Goal: Task Accomplishment & Management: Complete application form

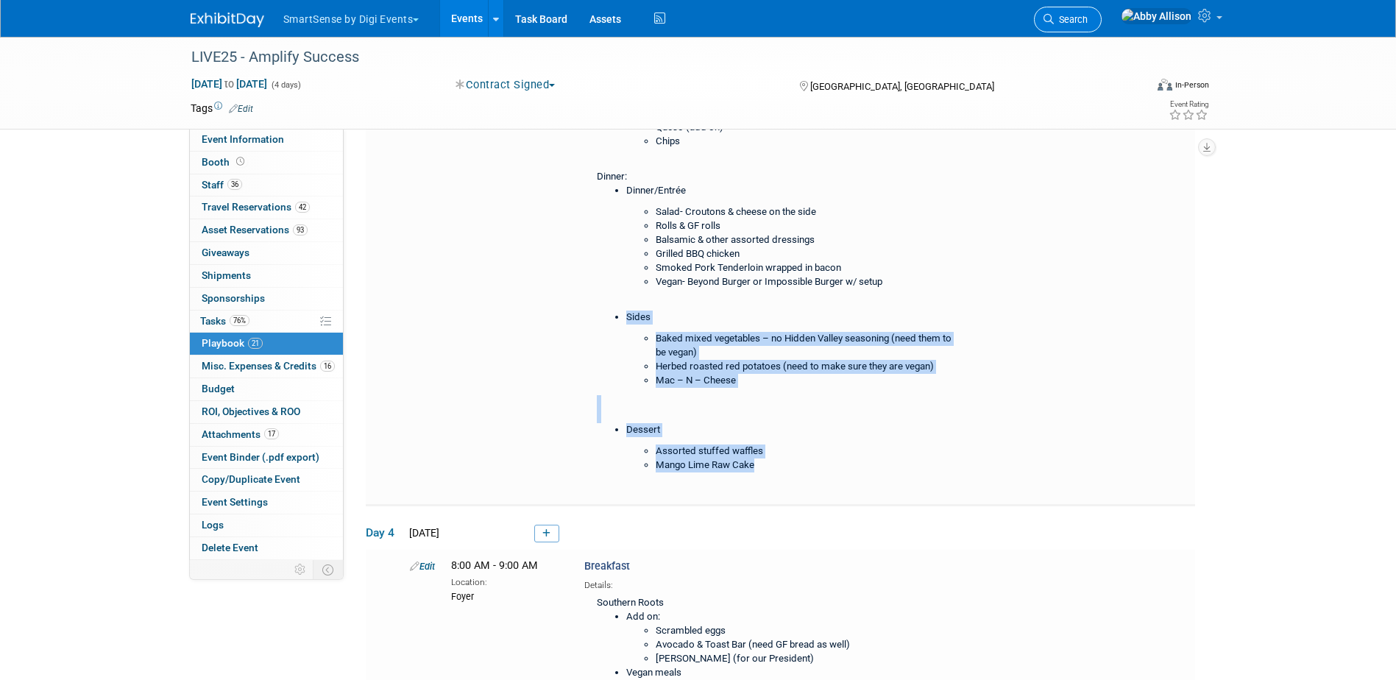
click at [1088, 19] on span "Search" at bounding box center [1071, 19] width 34 height 11
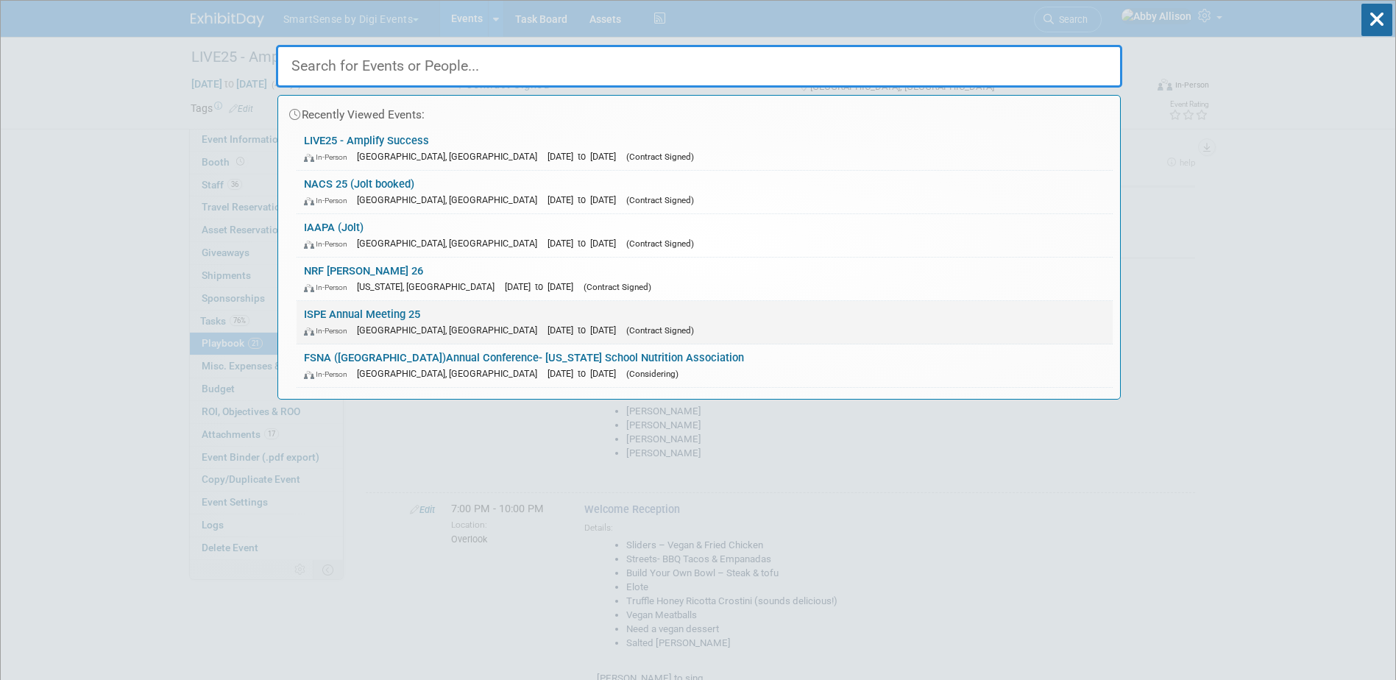
click at [411, 319] on link "ISPE Annual Meeting 25 In-Person [GEOGRAPHIC_DATA], [GEOGRAPHIC_DATA] [DATE] to…" at bounding box center [705, 322] width 816 height 43
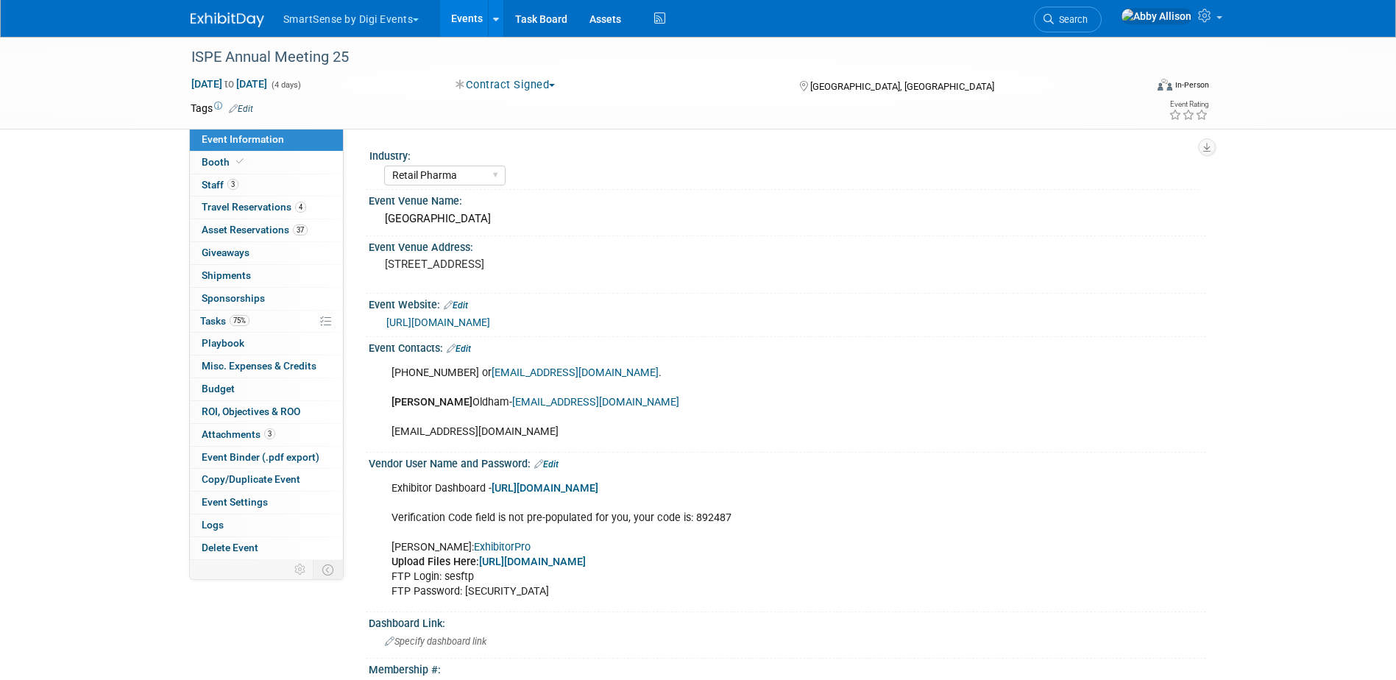
select select "Retail Pharma"
click at [225, 207] on span "Travel Reservations 4" at bounding box center [254, 207] width 105 height 12
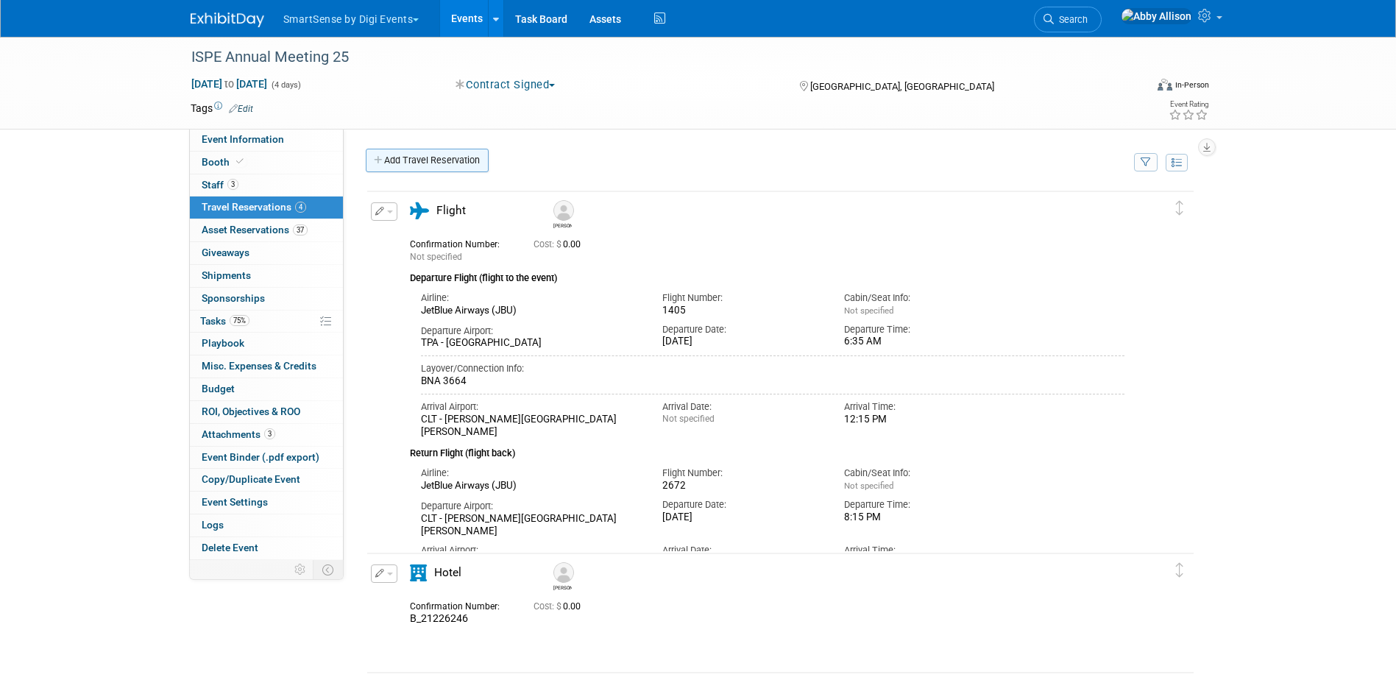
click at [411, 162] on link "Add Travel Reservation" at bounding box center [427, 161] width 123 height 24
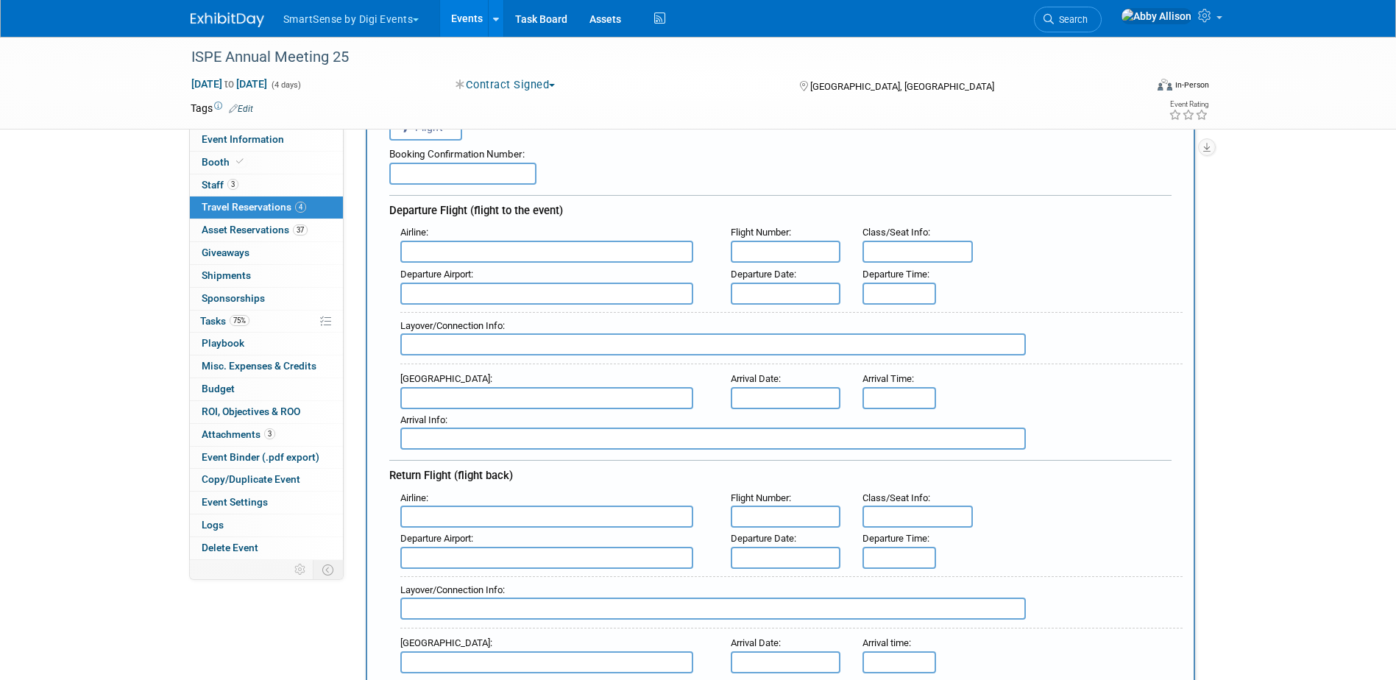
scroll to position [147, 0]
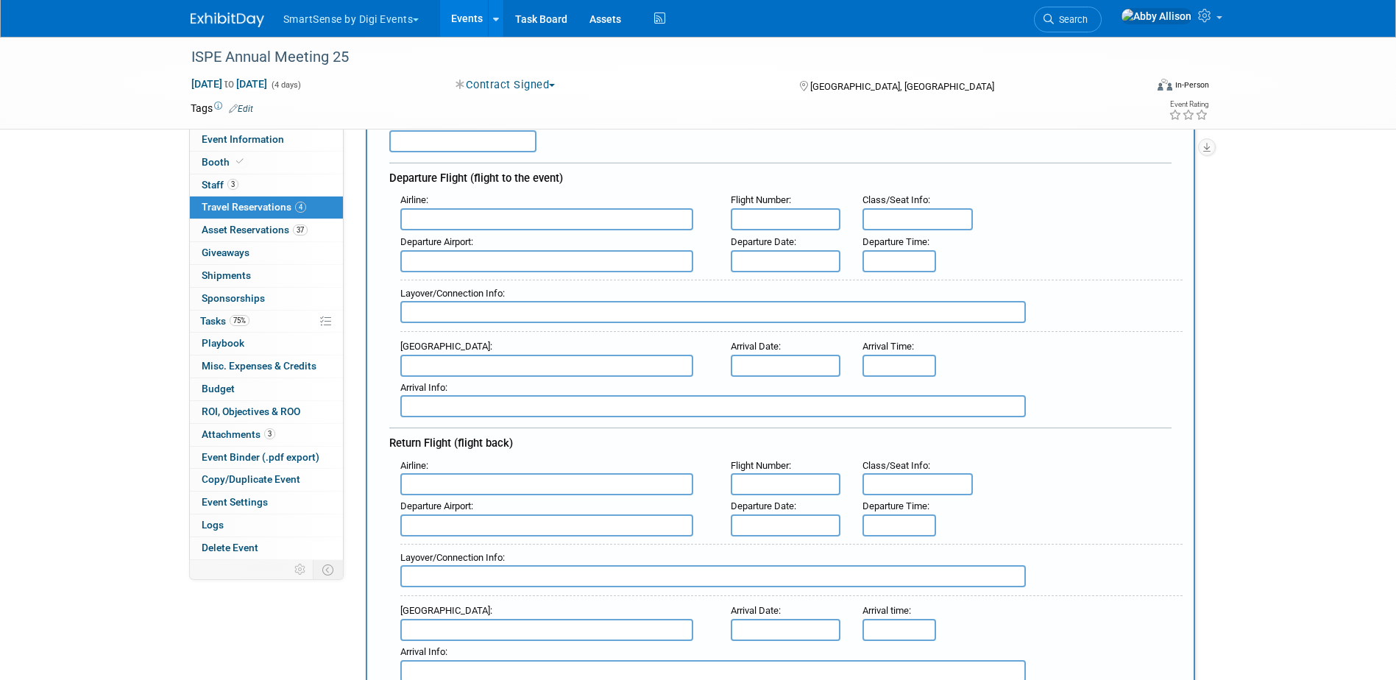
click at [511, 223] on input "text" at bounding box center [546, 219] width 293 height 22
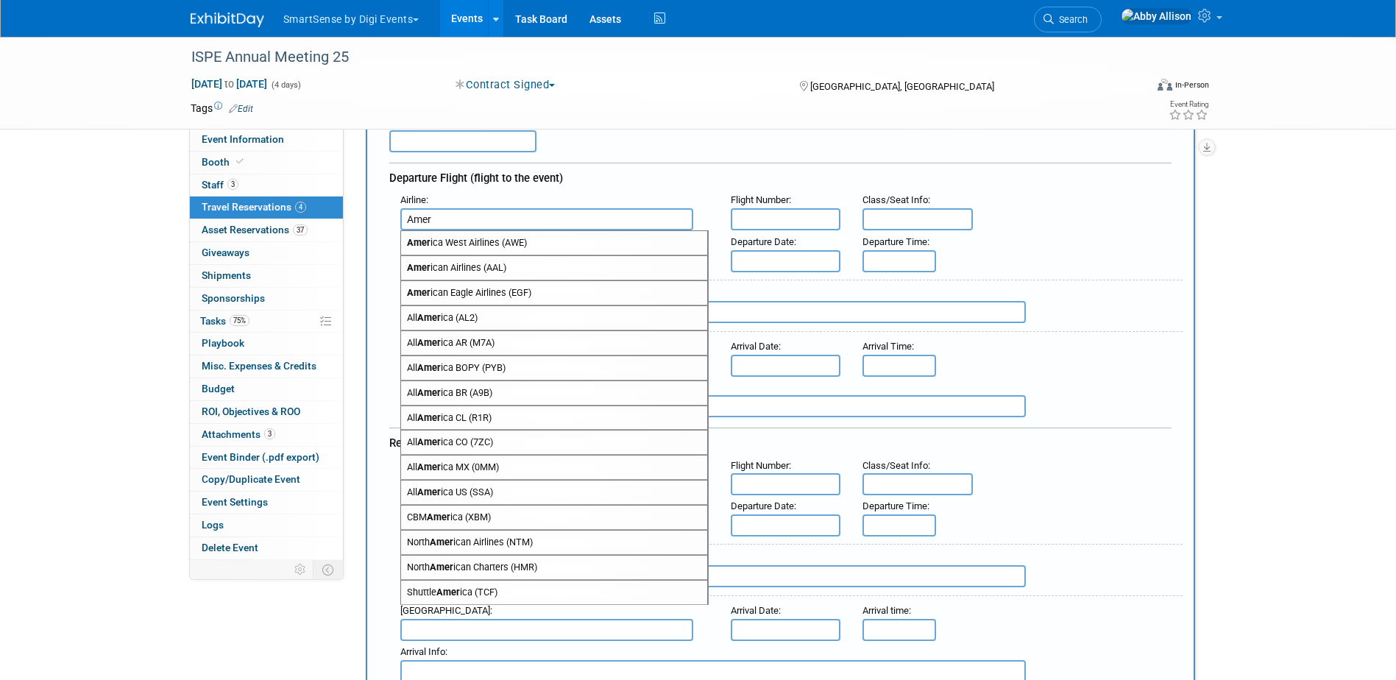
click at [450, 271] on span "Amer ican Airlines (AAL)" at bounding box center [554, 268] width 306 height 24
type input "American Airlines (AAL)"
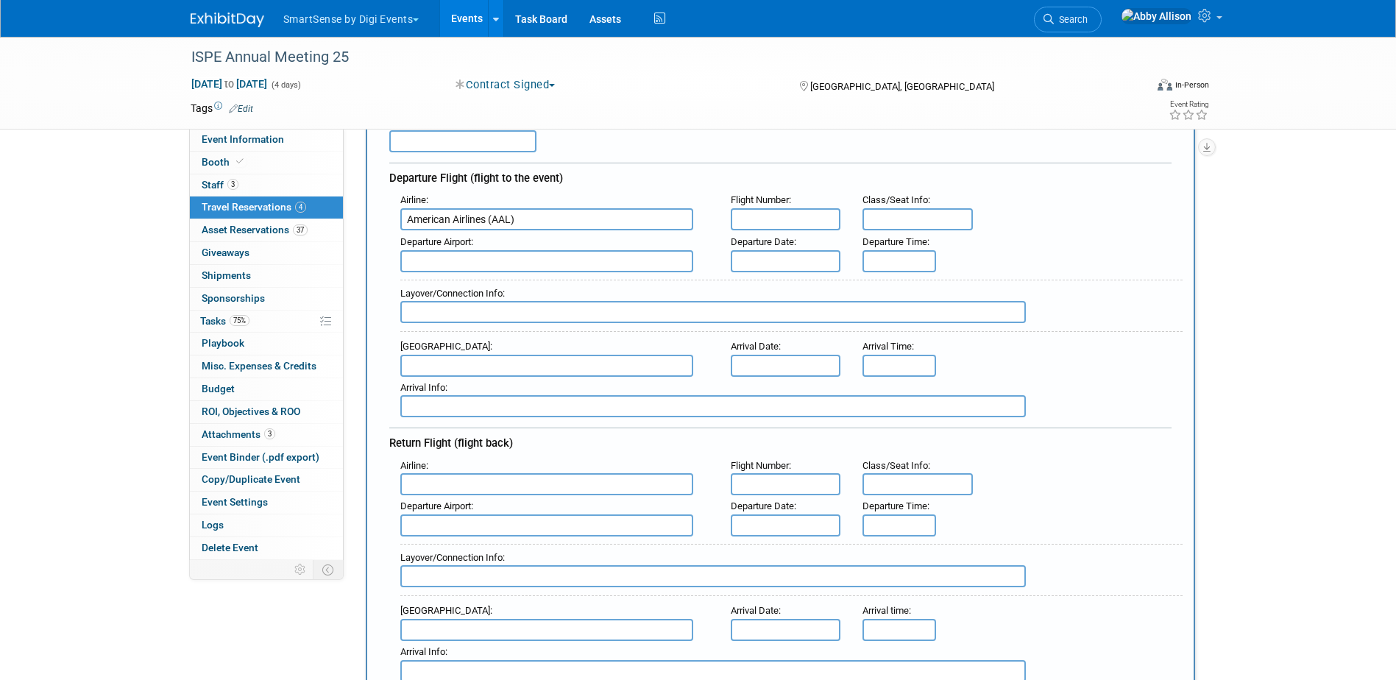
click at [790, 223] on input "text" at bounding box center [786, 219] width 110 height 22
type input "5240"
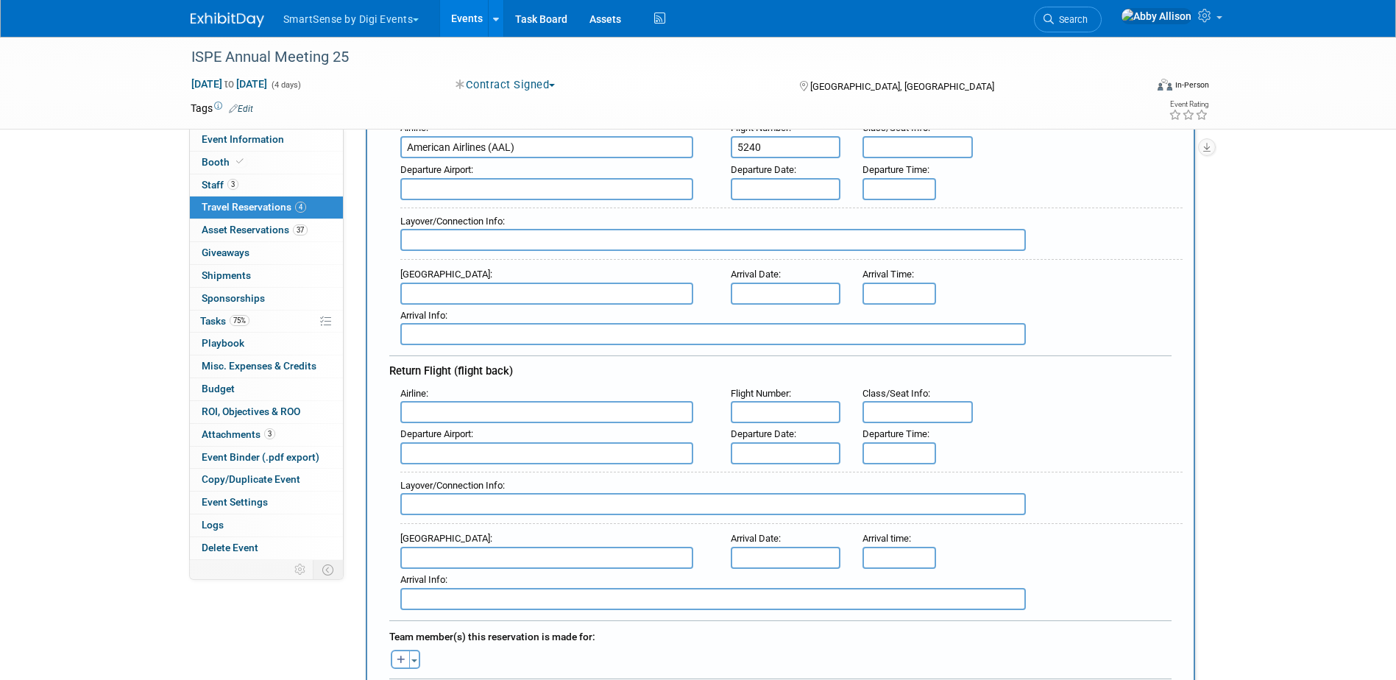
scroll to position [221, 0]
click at [413, 192] on input "text" at bounding box center [546, 188] width 293 height 22
click at [429, 209] on span "SBN - South Bend Regional Airport" at bounding box center [554, 211] width 306 height 24
type input "SBN - [GEOGRAPHIC_DATA]"
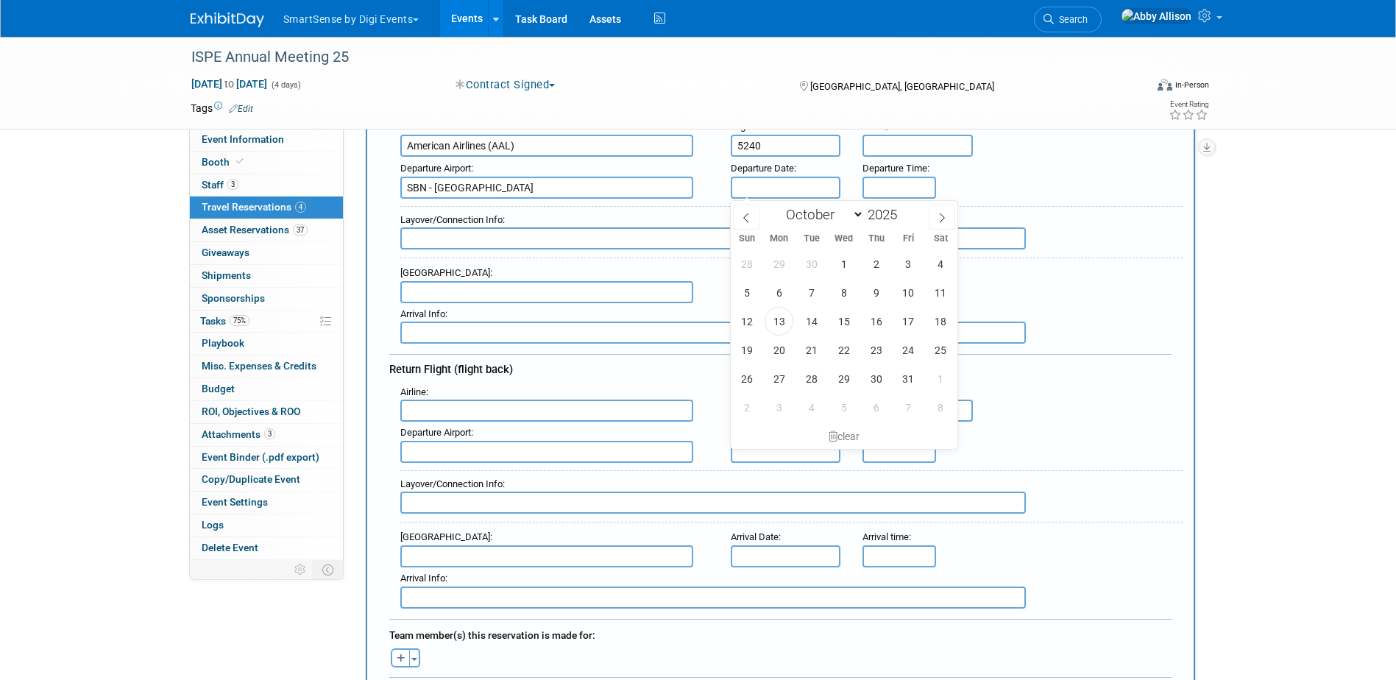
click at [788, 182] on input "text" at bounding box center [786, 188] width 110 height 22
click at [783, 372] on span "27" at bounding box center [779, 378] width 29 height 29
type input "Oct 27, 2025"
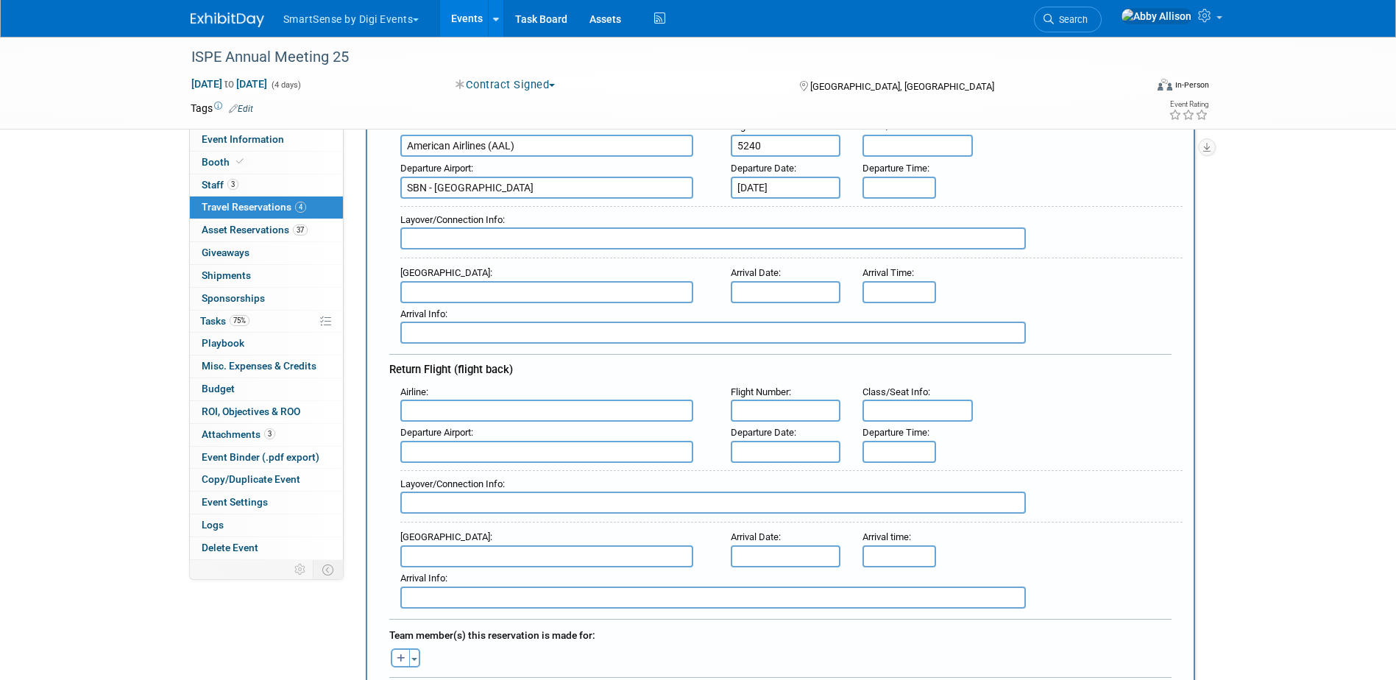
click at [887, 200] on div "Layover/Connection Info :" at bounding box center [785, 231] width 793 height 64
click at [907, 183] on input "8:00 AM" at bounding box center [900, 188] width 74 height 22
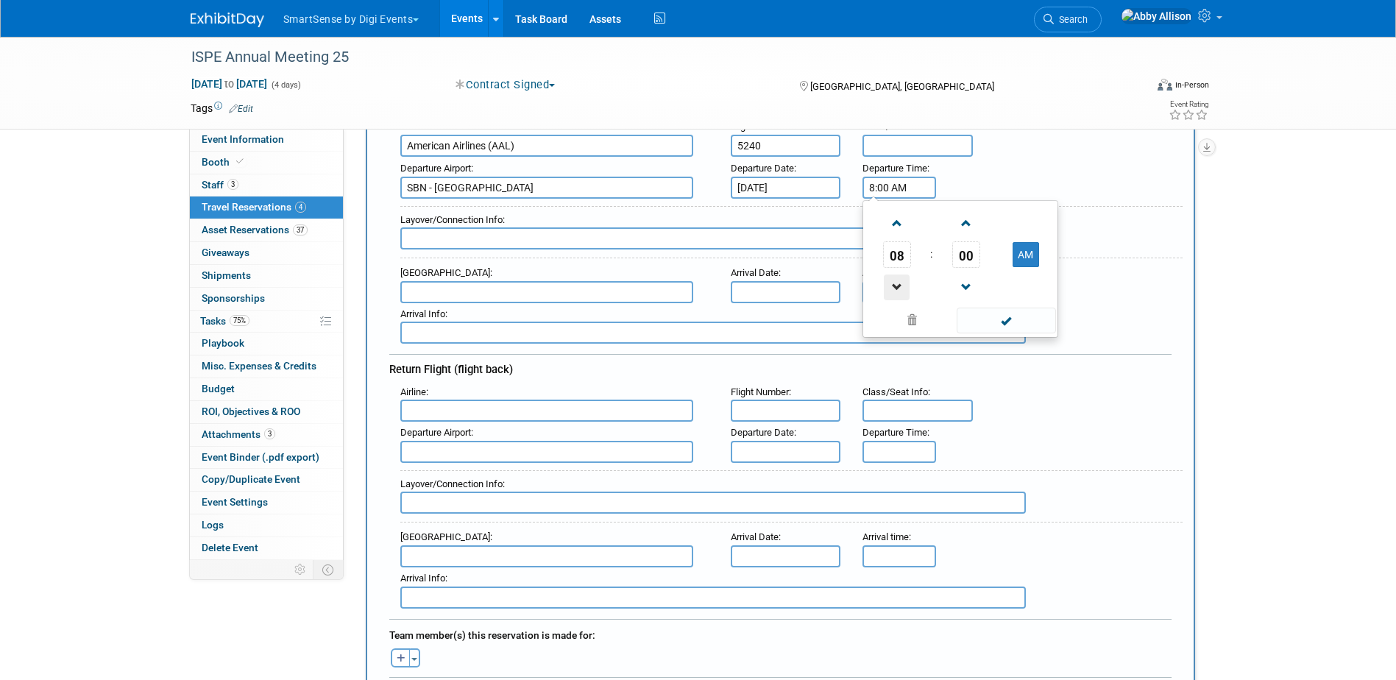
click at [904, 291] on span at bounding box center [897, 288] width 26 height 26
click at [902, 227] on span at bounding box center [897, 223] width 26 height 26
click at [971, 260] on span "00" at bounding box center [966, 254] width 28 height 26
click at [1024, 302] on td "55" at bounding box center [1031, 303] width 47 height 40
click at [903, 257] on span "08" at bounding box center [897, 254] width 28 height 26
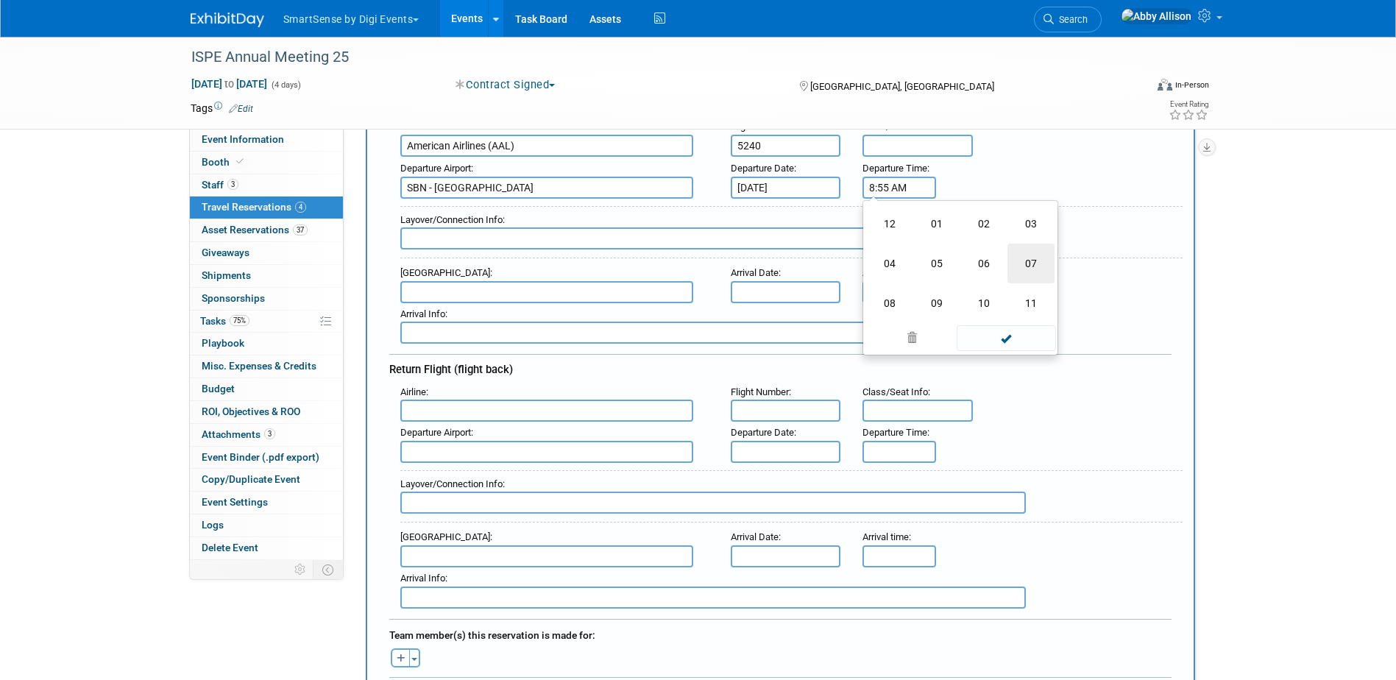
click at [1031, 269] on td "07" at bounding box center [1031, 264] width 47 height 40
type input "7:55 AM"
click at [971, 326] on span at bounding box center [1006, 321] width 99 height 26
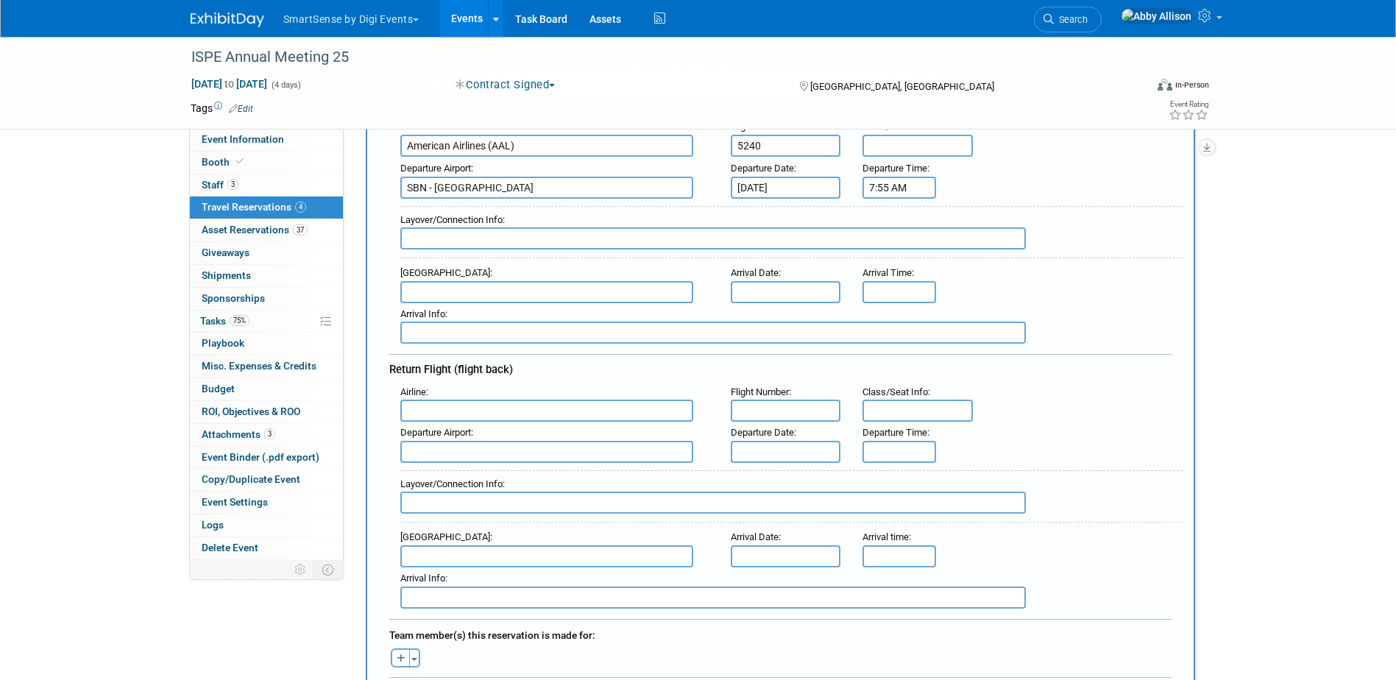
click at [566, 290] on input "text" at bounding box center [546, 292] width 293 height 22
click at [547, 316] on span "CLT - Charlotte Douglas International Airport" at bounding box center [554, 316] width 306 height 24
type input "CLT - Charlotte Douglas International Airport"
click at [890, 296] on input "8:00 AM" at bounding box center [900, 292] width 74 height 22
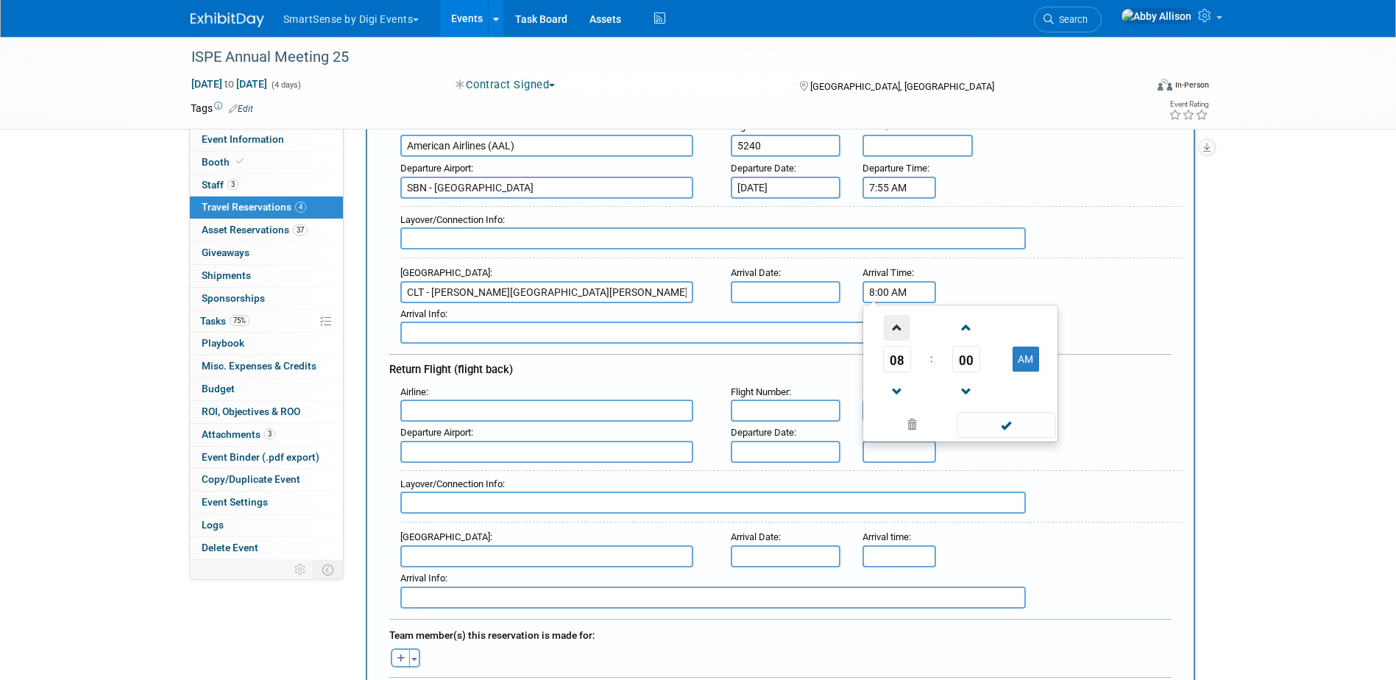
click at [897, 330] on span at bounding box center [897, 328] width 26 height 26
click at [959, 362] on span "00" at bounding box center [966, 359] width 28 height 26
click at [984, 399] on td "50" at bounding box center [983, 408] width 47 height 40
type input "9:50 AM"
click at [1033, 425] on span at bounding box center [1006, 425] width 99 height 26
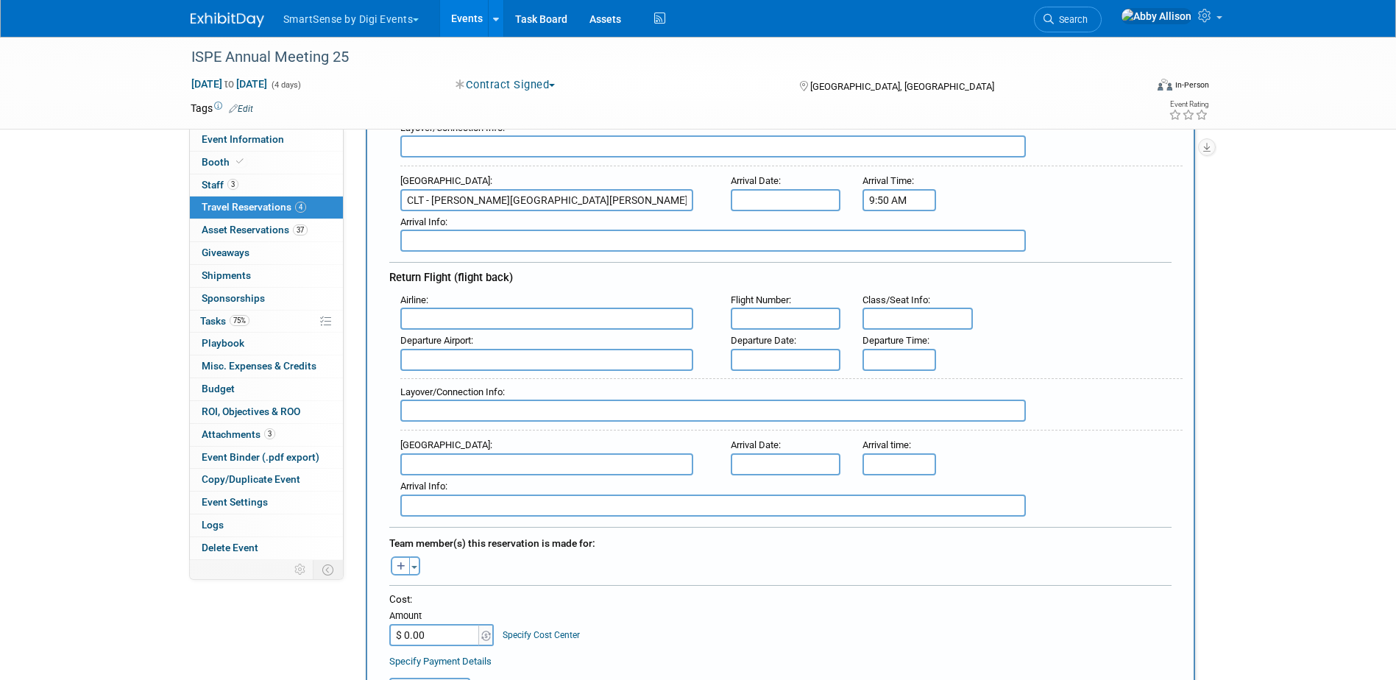
scroll to position [368, 0]
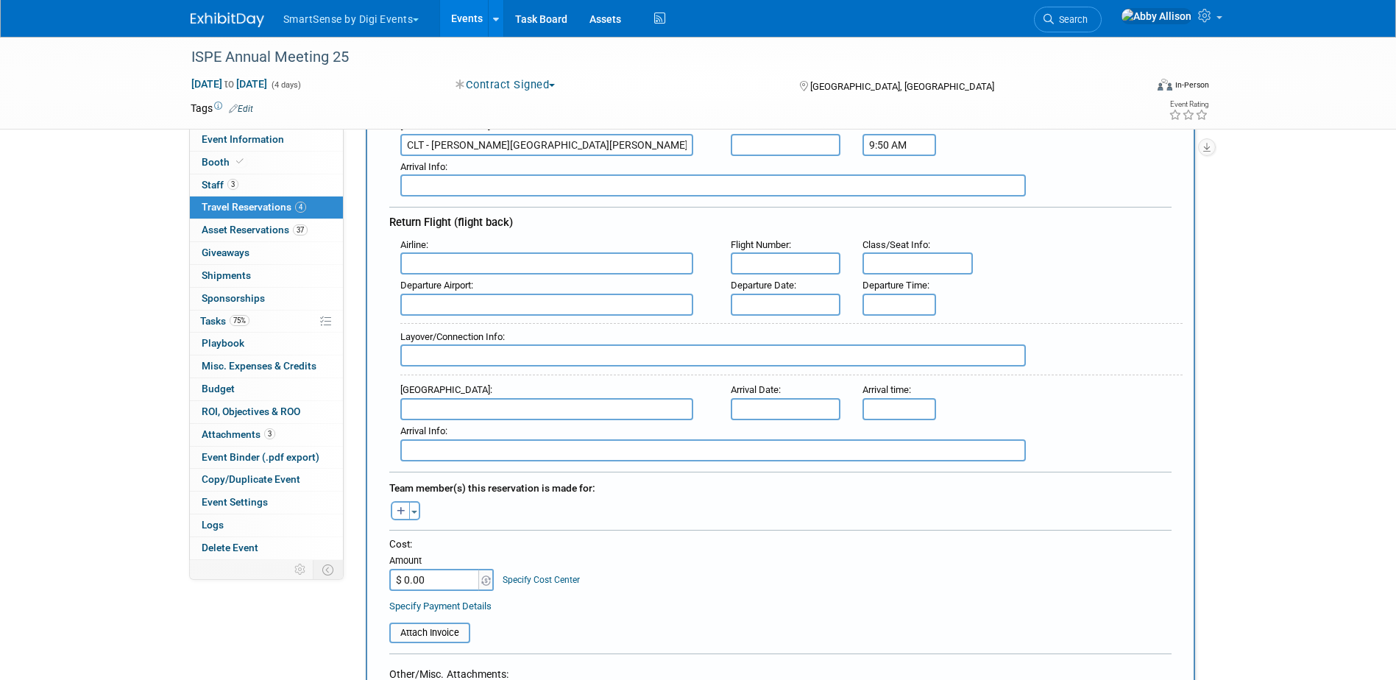
click at [518, 261] on input "text" at bounding box center [546, 263] width 293 height 22
type input "c"
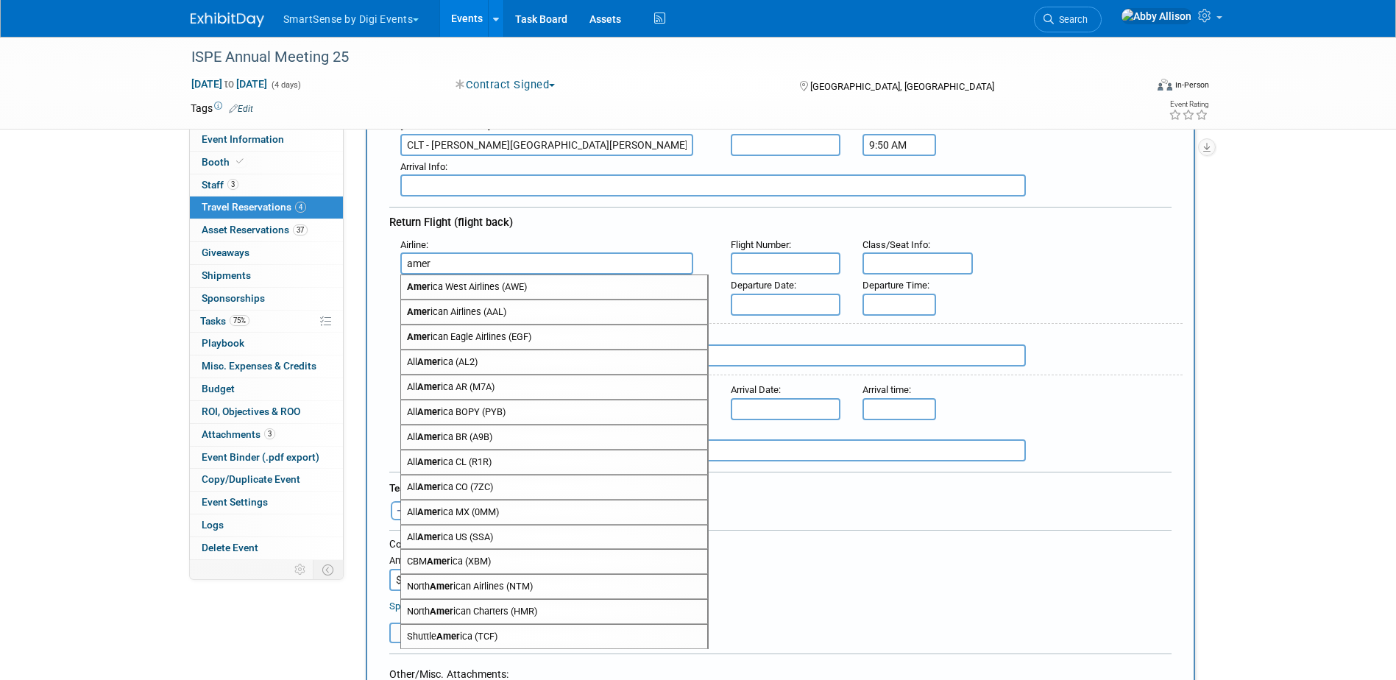
click at [492, 302] on span "Amer ican Airlines (AAL)" at bounding box center [554, 312] width 306 height 24
type input "American Airlines (AAL)"
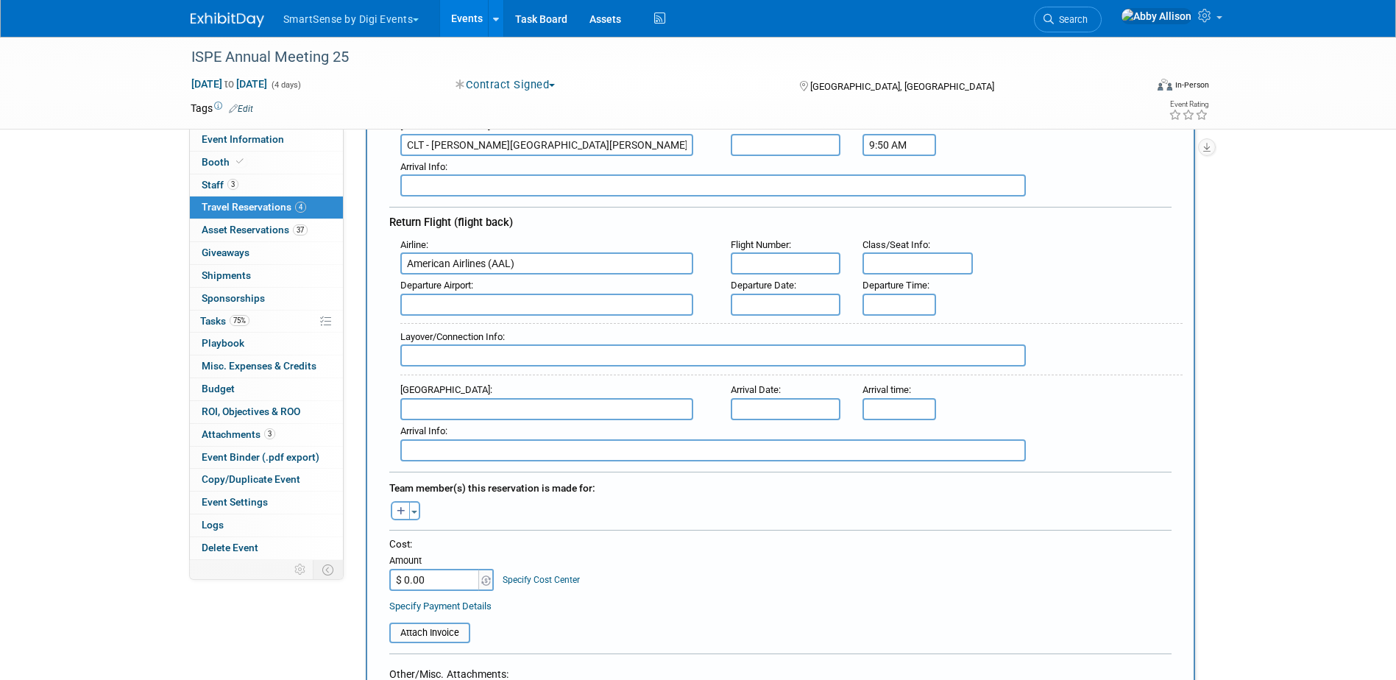
click at [765, 264] on input "text" at bounding box center [786, 263] width 110 height 22
type input "4"
type input "5240"
click at [420, 298] on input "text" at bounding box center [546, 305] width 293 height 22
click at [463, 330] on span "CLT - Charlotte Douglas International Airport" at bounding box center [554, 328] width 306 height 24
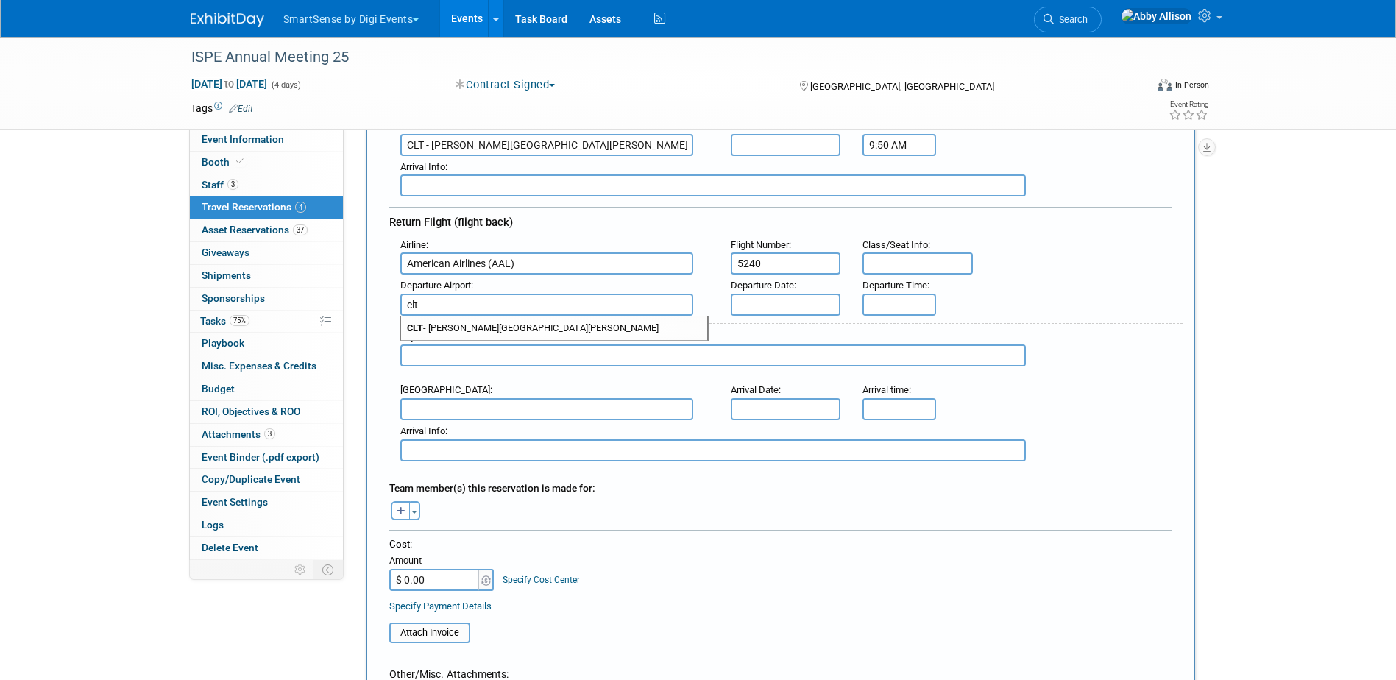
type input "CLT - Charlotte Douglas International Airport"
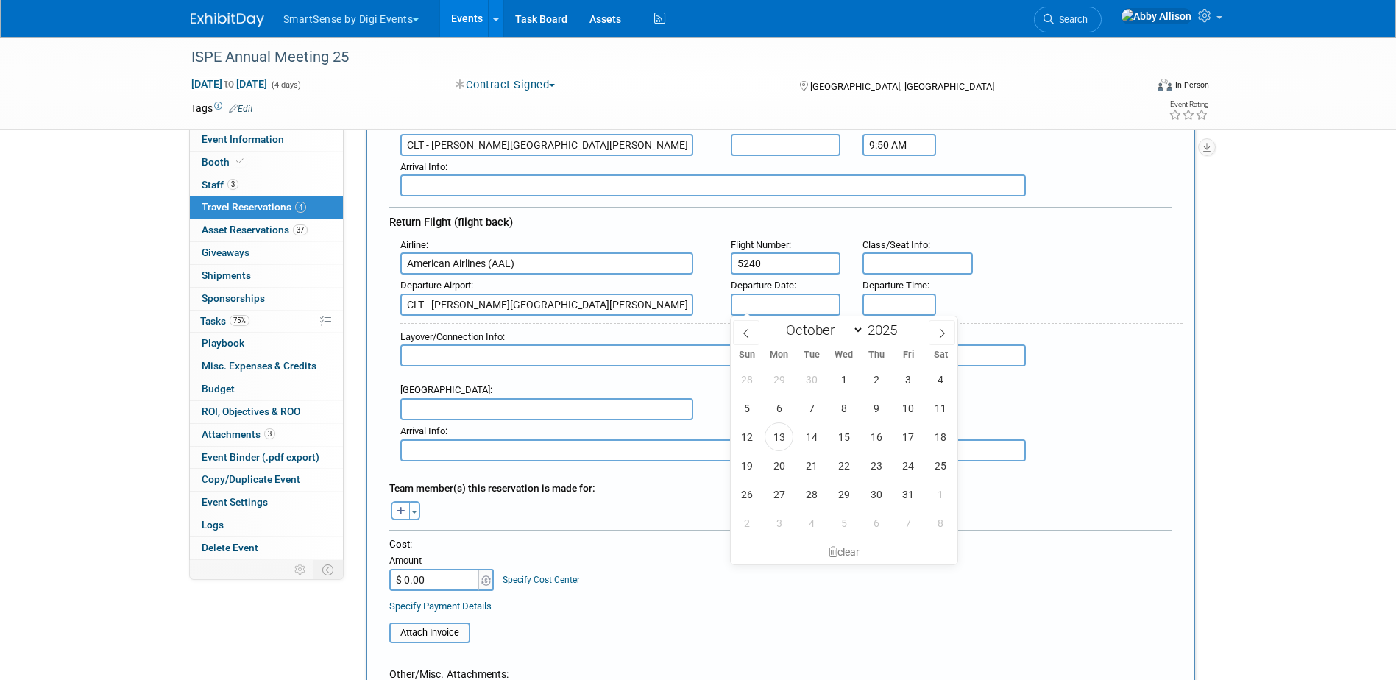
click at [819, 309] on input "text" at bounding box center [786, 305] width 110 height 22
click at [818, 492] on span "28" at bounding box center [811, 494] width 29 height 29
type input "Oct 28, 2025"
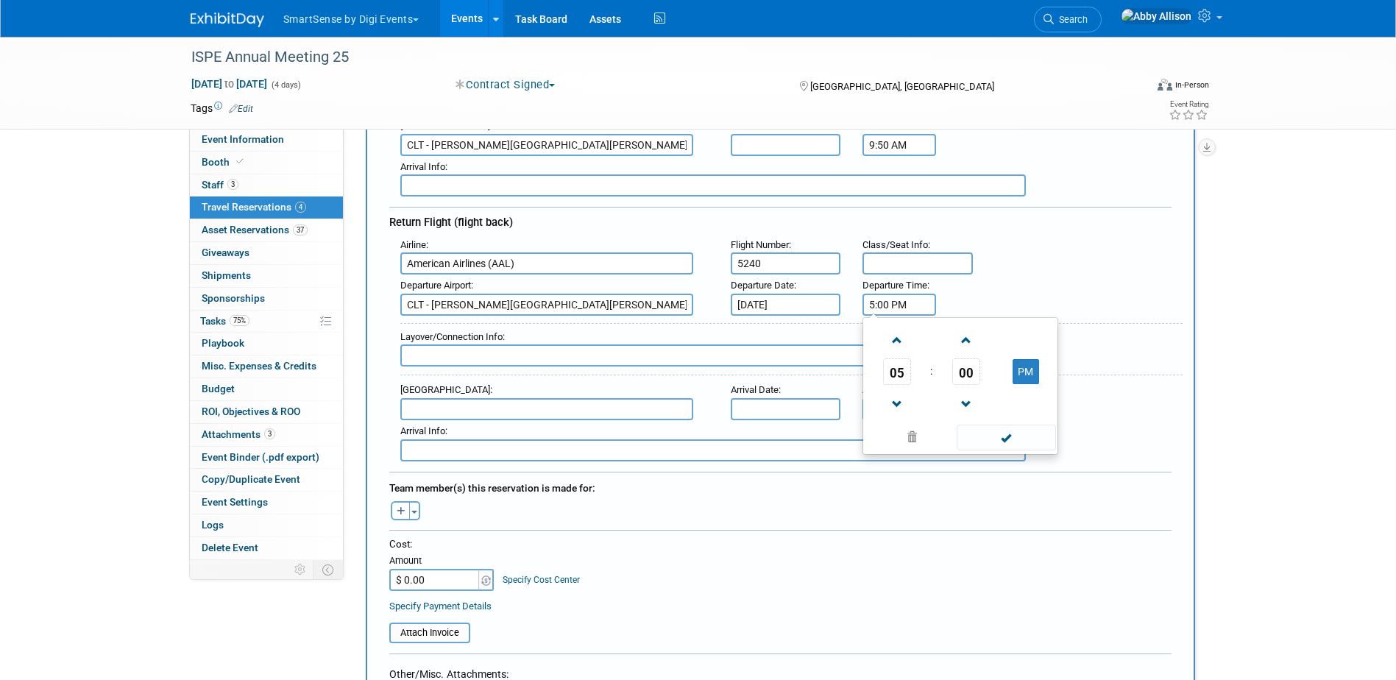
click at [913, 309] on input "5:00 PM" at bounding box center [900, 305] width 74 height 22
click at [894, 396] on span at bounding box center [897, 405] width 26 height 26
click at [965, 370] on span "00" at bounding box center [966, 371] width 28 height 26
click at [967, 371] on td "30" at bounding box center [983, 381] width 47 height 40
click at [966, 408] on span at bounding box center [966, 405] width 26 height 26
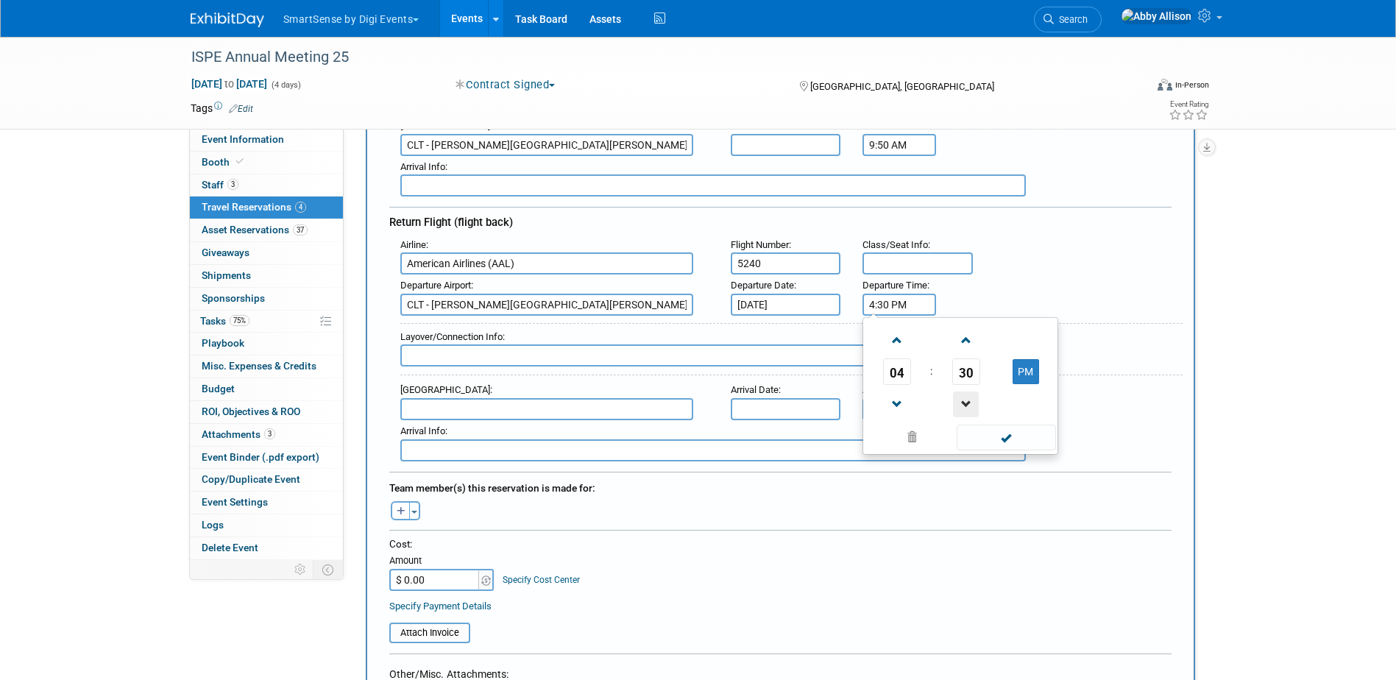
type input "4:29 PM"
click at [1014, 439] on span at bounding box center [1006, 438] width 99 height 26
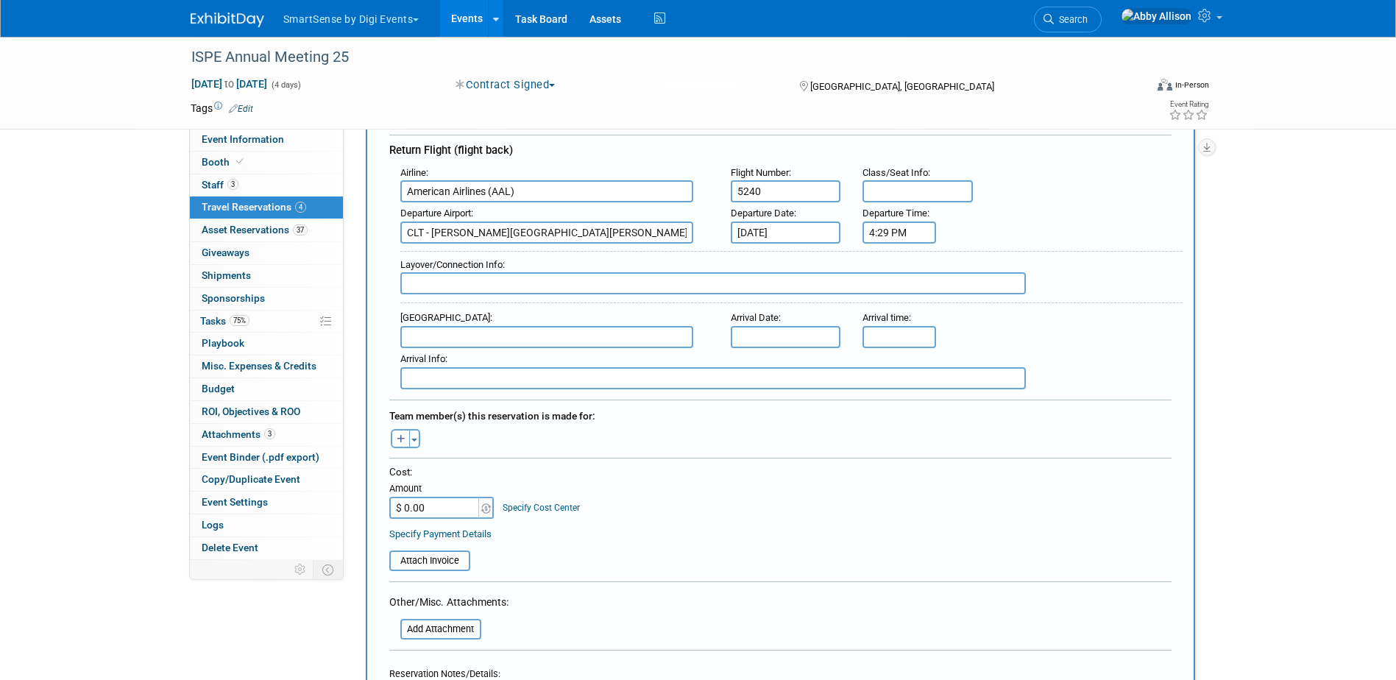
scroll to position [442, 0]
click at [432, 336] on input "text" at bounding box center [546, 336] width 293 height 22
click at [545, 361] on span "SBN - South Bend Regional Airport" at bounding box center [554, 359] width 306 height 24
type input "SBN - [GEOGRAPHIC_DATA]"
click at [417, 437] on span "button" at bounding box center [414, 438] width 6 height 3
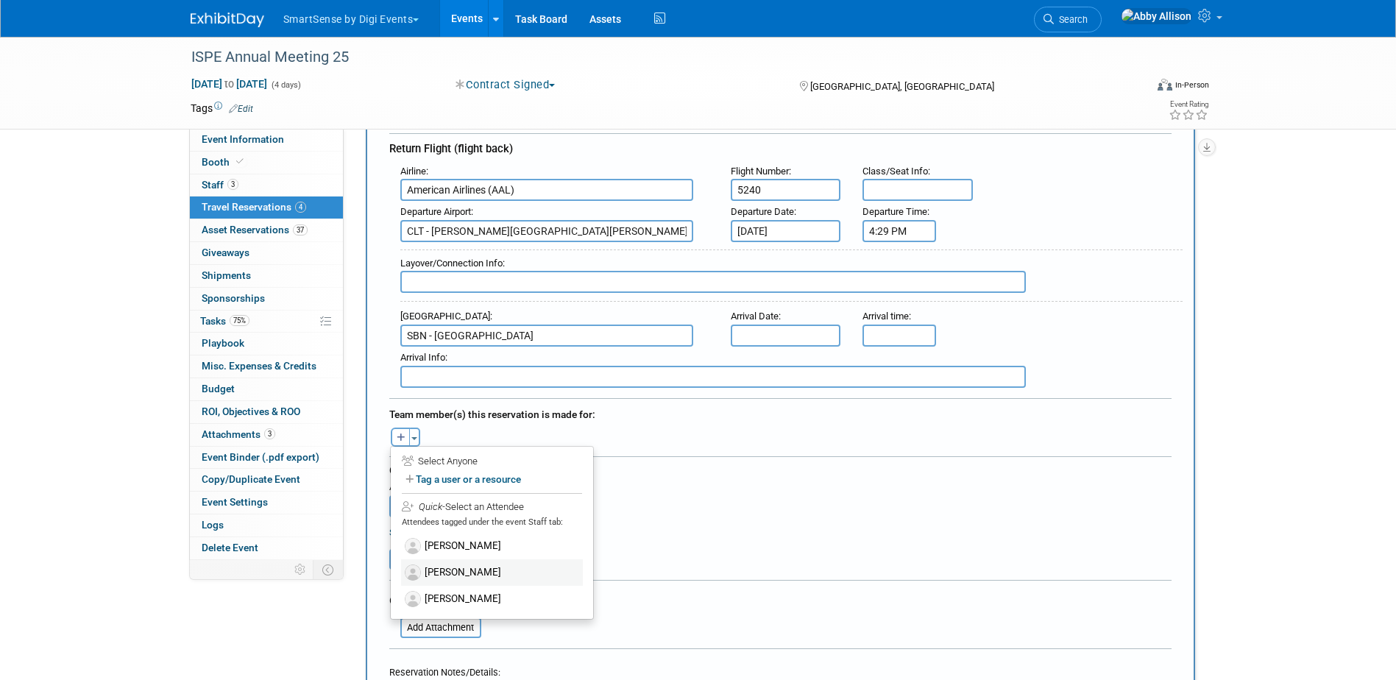
click at [459, 573] on label "[PERSON_NAME]" at bounding box center [492, 572] width 182 height 26
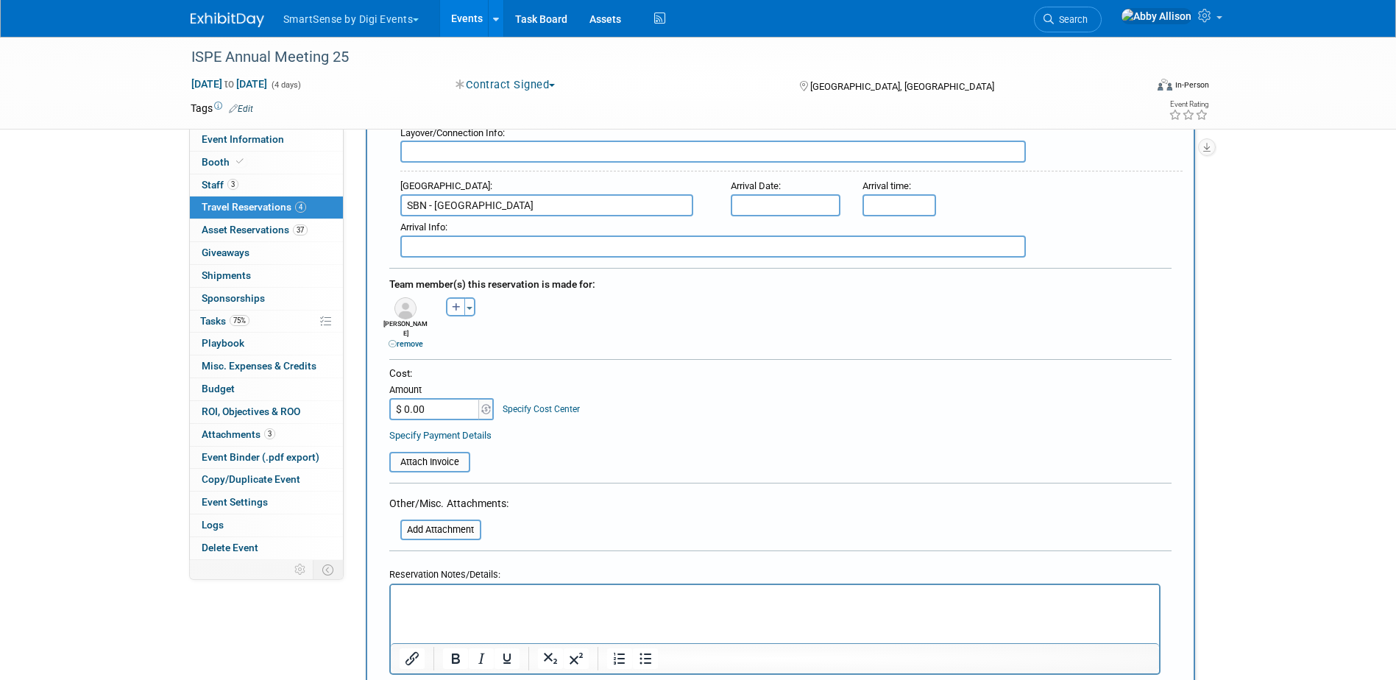
scroll to position [662, 0]
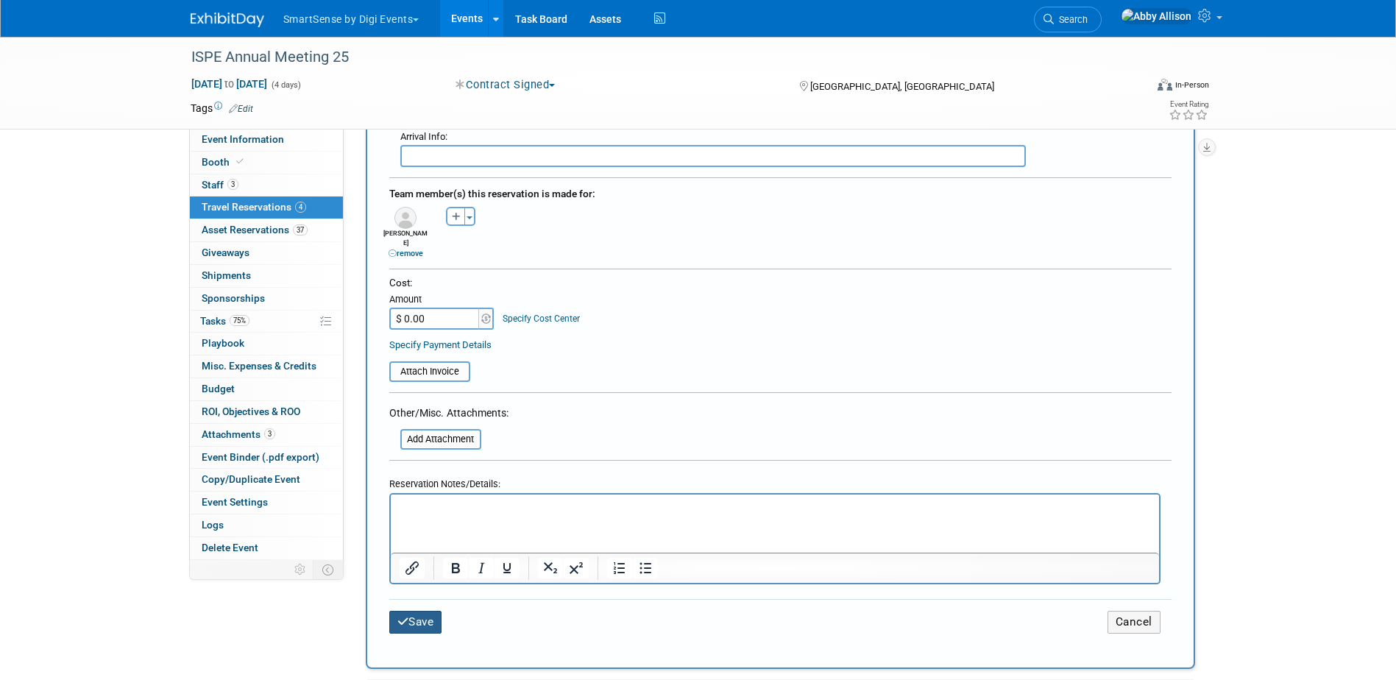
click at [424, 611] on button "Save" at bounding box center [415, 622] width 53 height 23
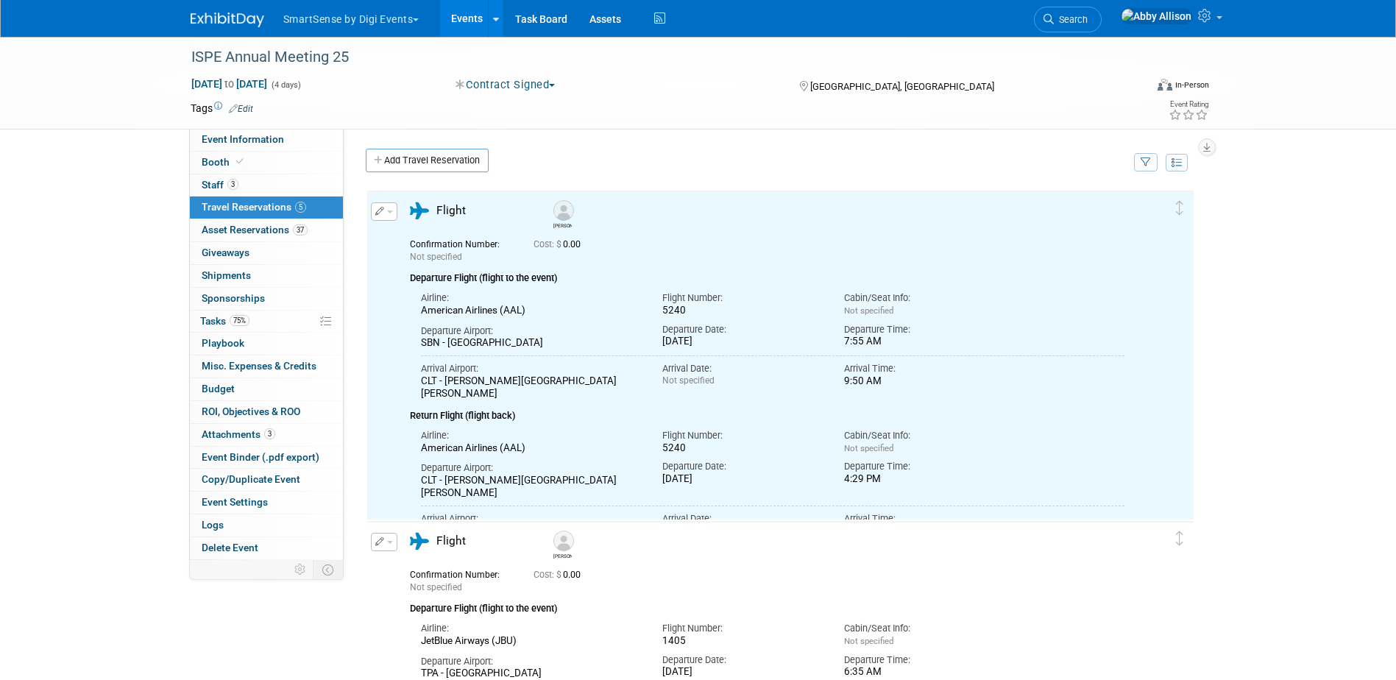
scroll to position [0, 0]
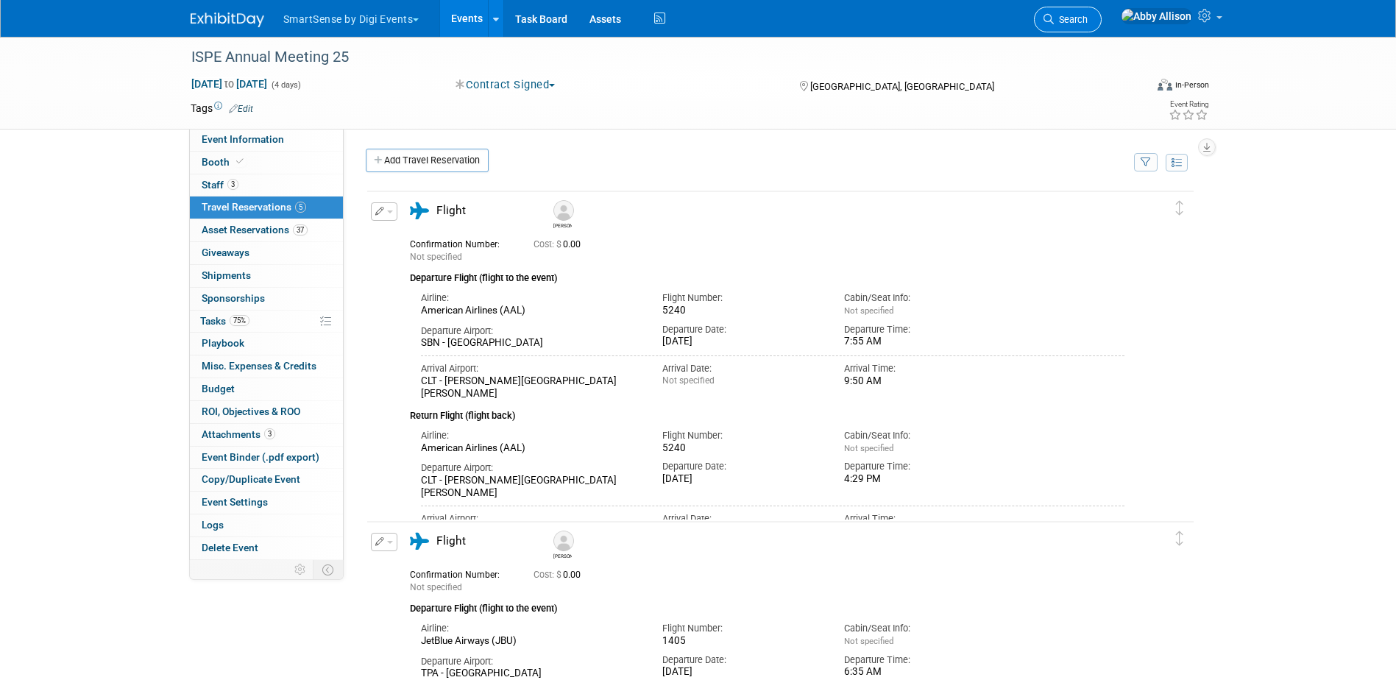
click at [1088, 18] on span "Search" at bounding box center [1071, 19] width 34 height 11
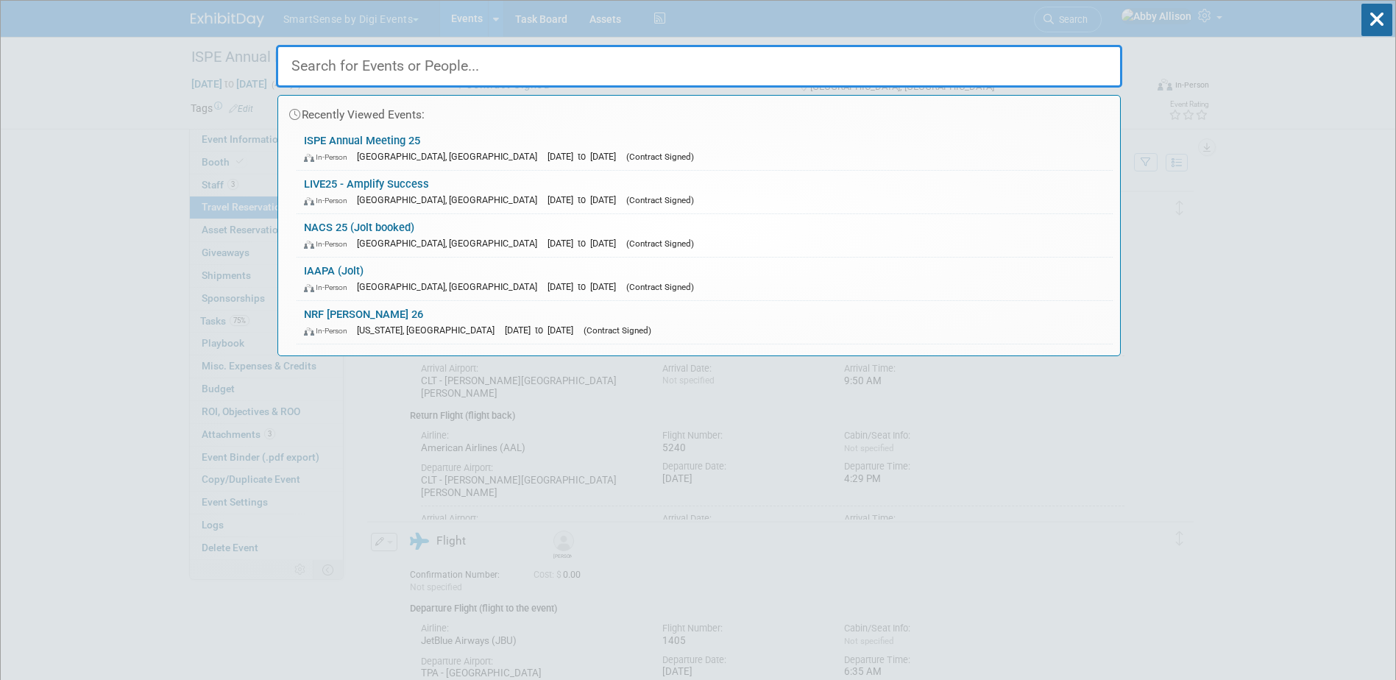
click at [332, 194] on div "In-Person Nashville, TN Oct 21, 2025 to Oct 24, 2025 (Contract Signed)" at bounding box center [704, 199] width 801 height 15
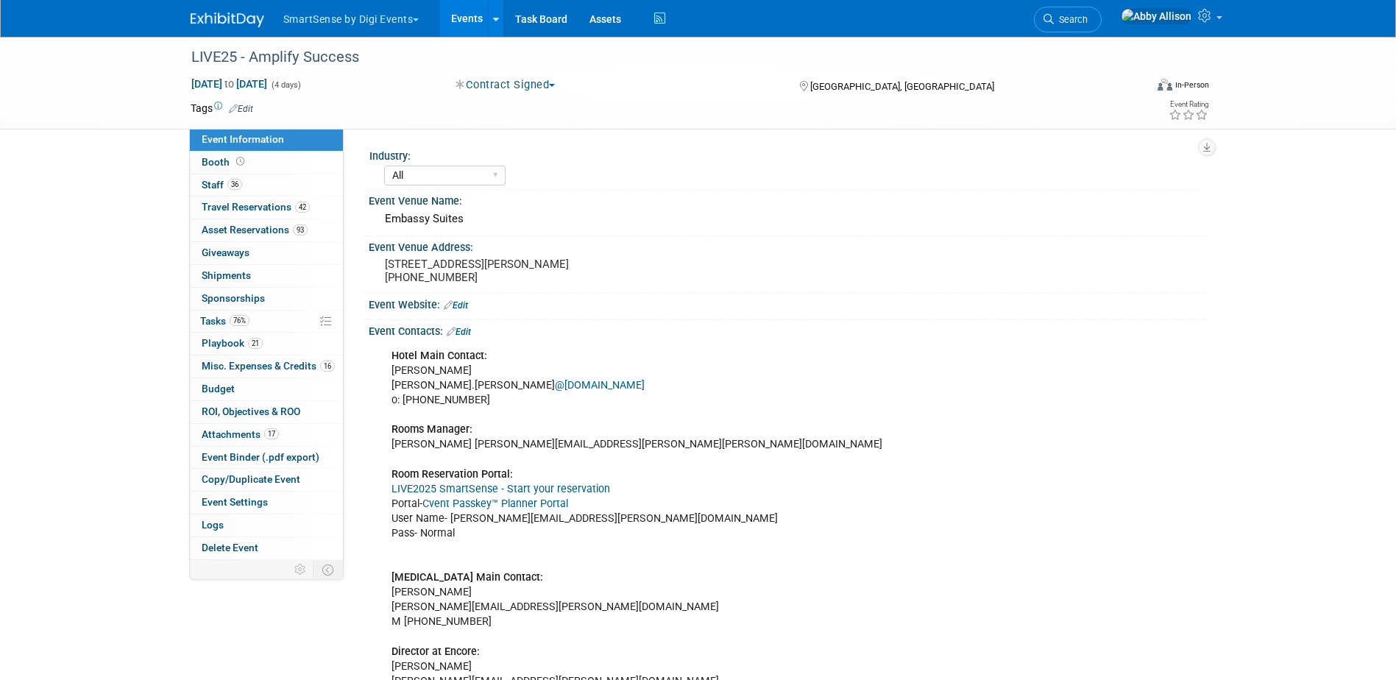
select select "All"
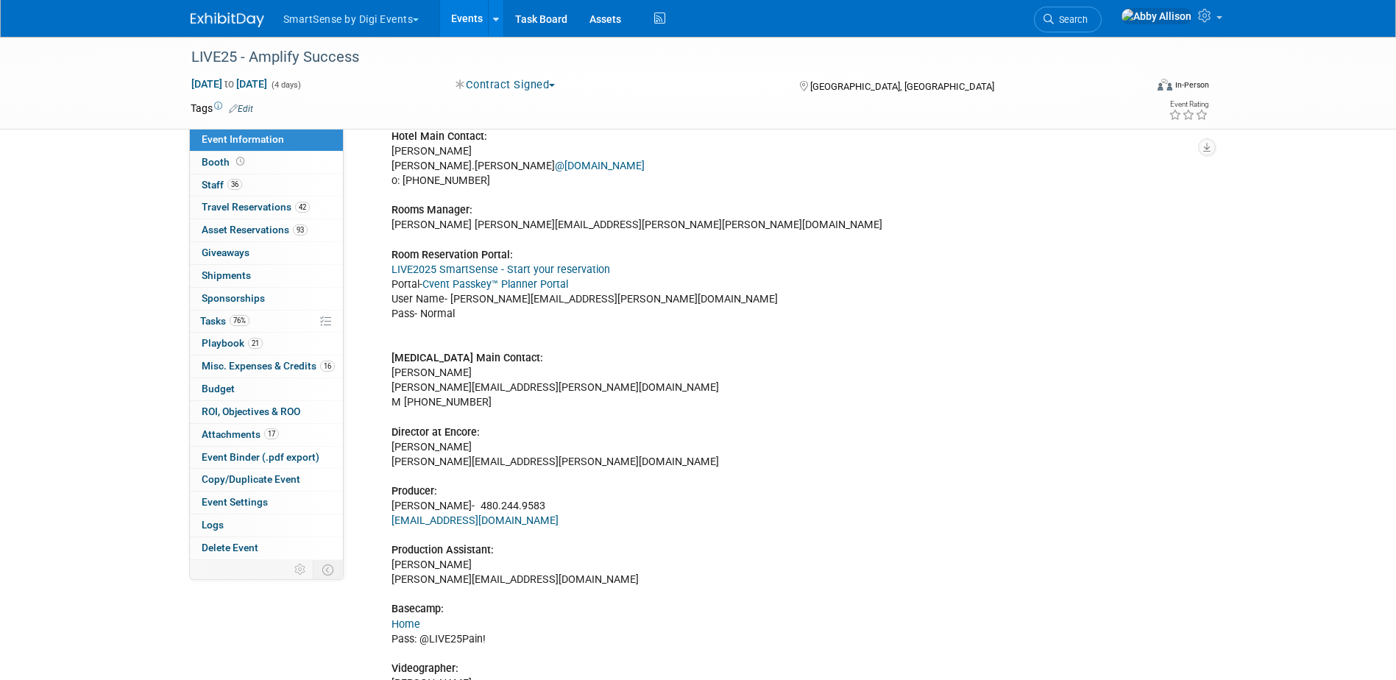
scroll to position [221, 0]
